Goal: Transaction & Acquisition: Purchase product/service

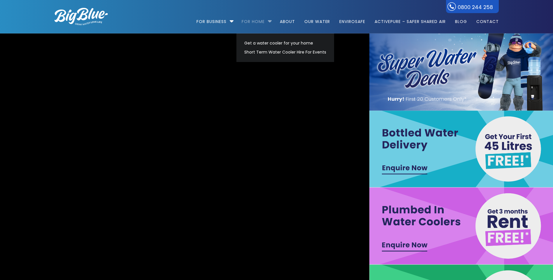
click at [264, 21] on link "For Home" at bounding box center [252, 19] width 31 height 38
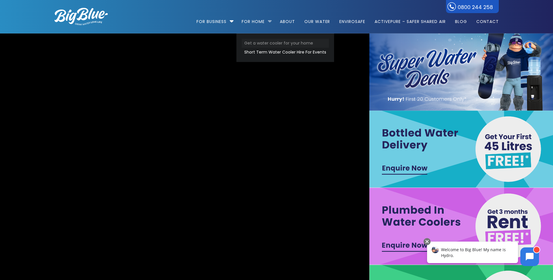
click at [261, 42] on link "Get a water cooler for your home" at bounding box center [284, 43] width 87 height 9
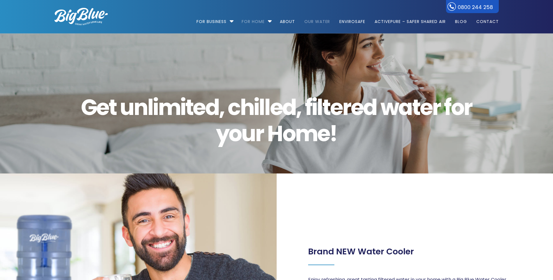
click at [311, 22] on link "Our Water" at bounding box center [317, 19] width 34 height 38
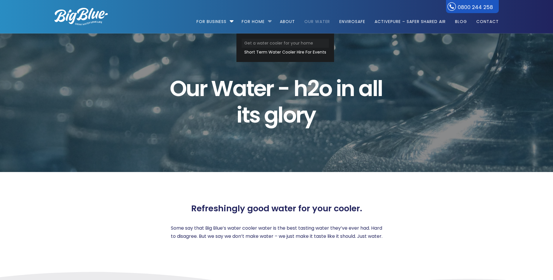
click at [251, 43] on link "Get a water cooler for your home" at bounding box center [284, 43] width 87 height 9
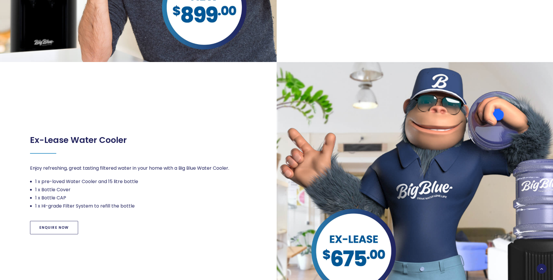
click at [52, 228] on link "Enquire Now" at bounding box center [54, 227] width 48 height 13
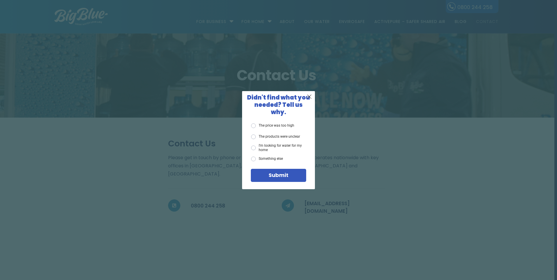
click at [282, 124] on label "The price was too high" at bounding box center [272, 126] width 43 height 5
click at [0, 0] on input "The price was too high" at bounding box center [0, 0] width 0 height 0
click at [268, 173] on div "Submit" at bounding box center [278, 175] width 47 height 5
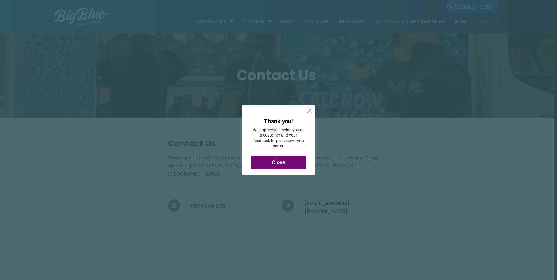
click at [270, 161] on div "Close" at bounding box center [278, 162] width 47 height 5
